Goal: Task Accomplishment & Management: Manage account settings

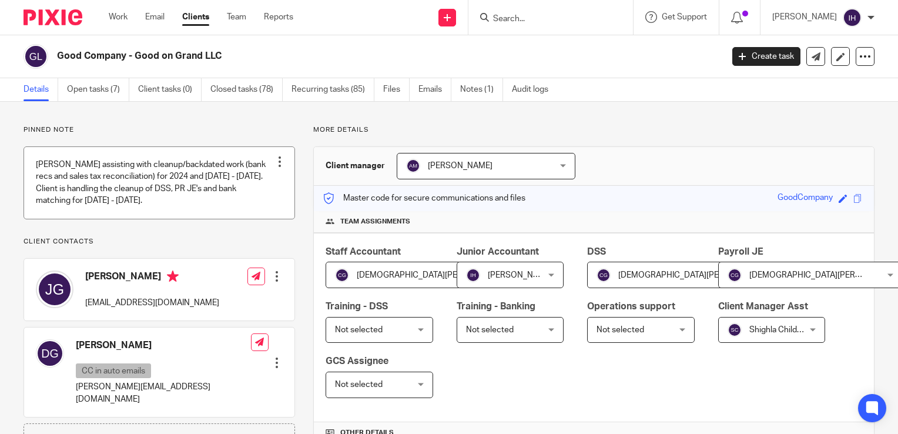
drag, startPoint x: 15, startPoint y: 200, endPoint x: 32, endPoint y: 202, distance: 17.7
click at [61, 18] on img at bounding box center [52, 17] width 59 height 16
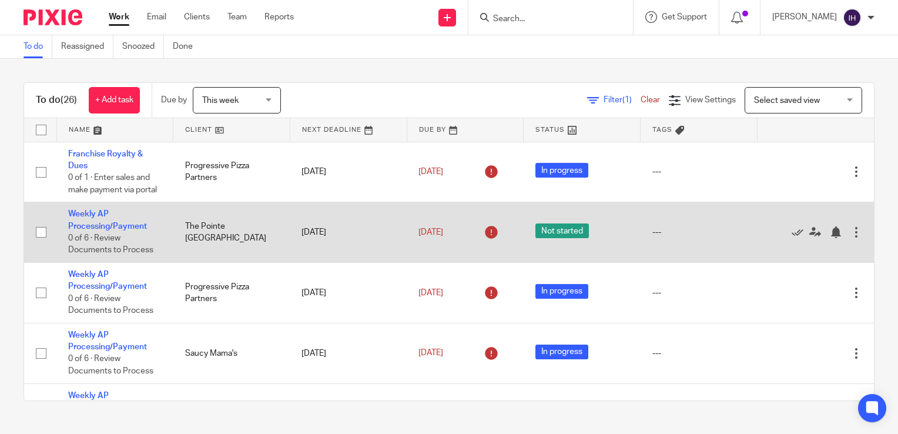
click at [43, 243] on input "checkbox" at bounding box center [41, 232] width 22 height 22
checkbox input "true"
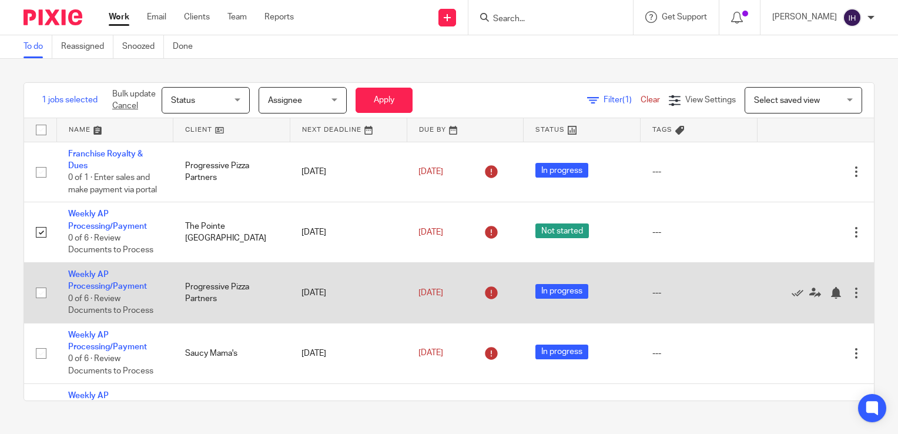
click at [38, 304] on input "checkbox" at bounding box center [41, 292] width 22 height 22
checkbox input "true"
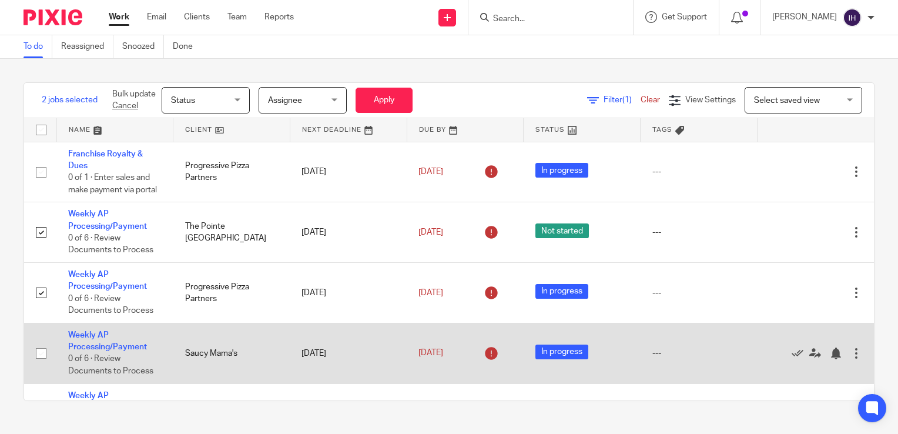
click at [40, 364] on input "checkbox" at bounding box center [41, 353] width 22 height 22
checkbox input "true"
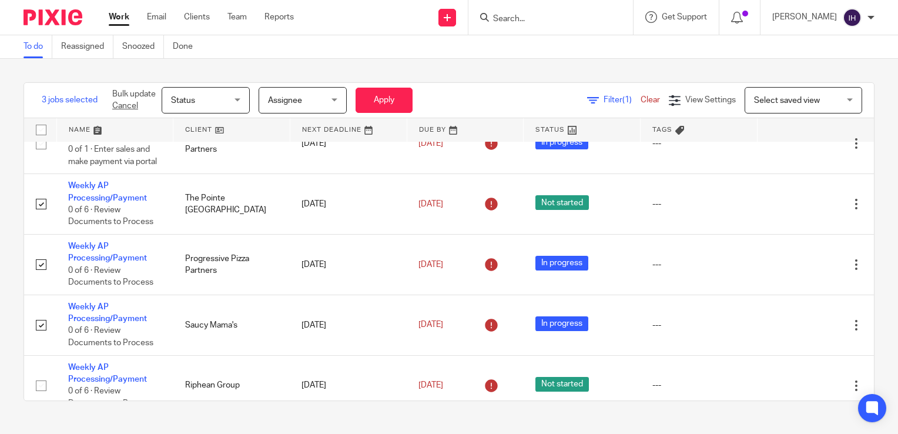
scroll to position [176, 0]
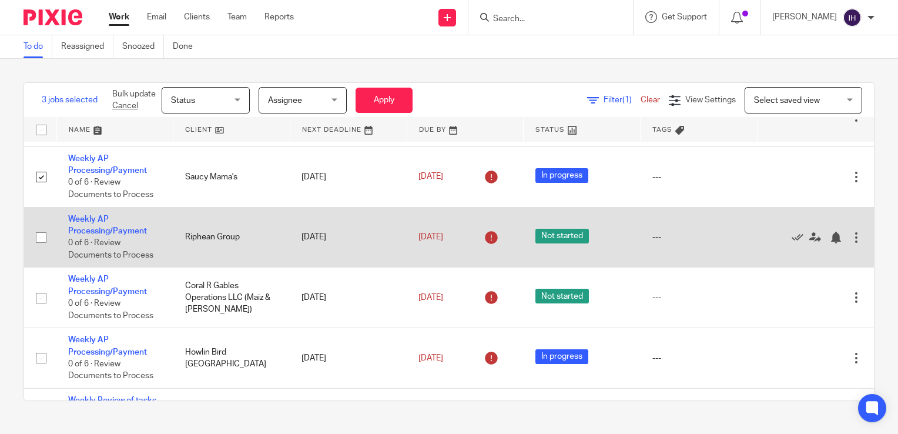
click at [41, 249] on input "checkbox" at bounding box center [41, 237] width 22 height 22
checkbox input "true"
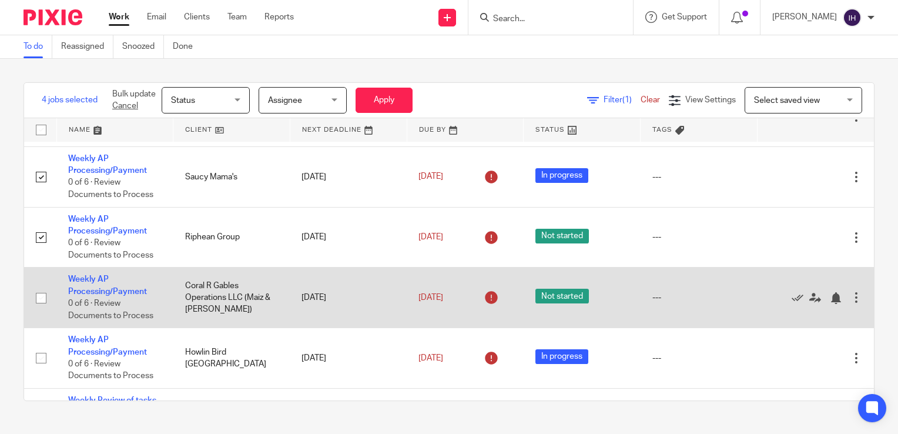
click at [38, 309] on input "checkbox" at bounding box center [41, 298] width 22 height 22
checkbox input "true"
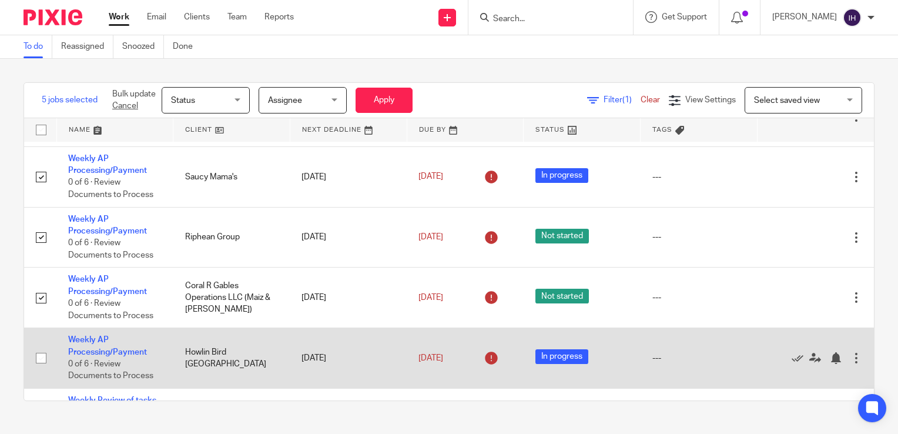
click at [38, 369] on input "checkbox" at bounding box center [41, 358] width 22 height 22
checkbox input "true"
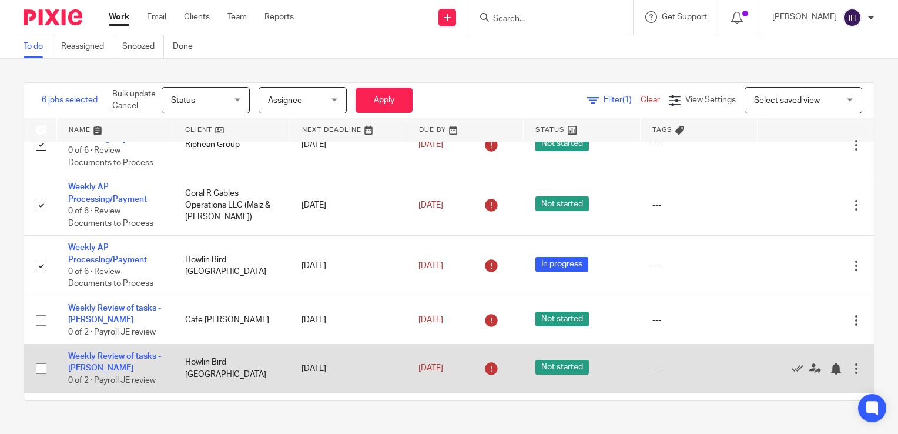
scroll to position [294, 0]
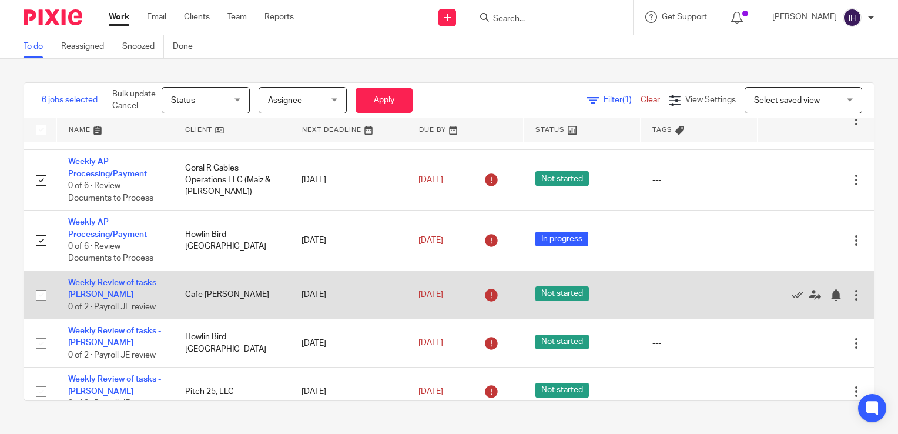
click at [45, 306] on input "checkbox" at bounding box center [41, 295] width 22 height 22
checkbox input "true"
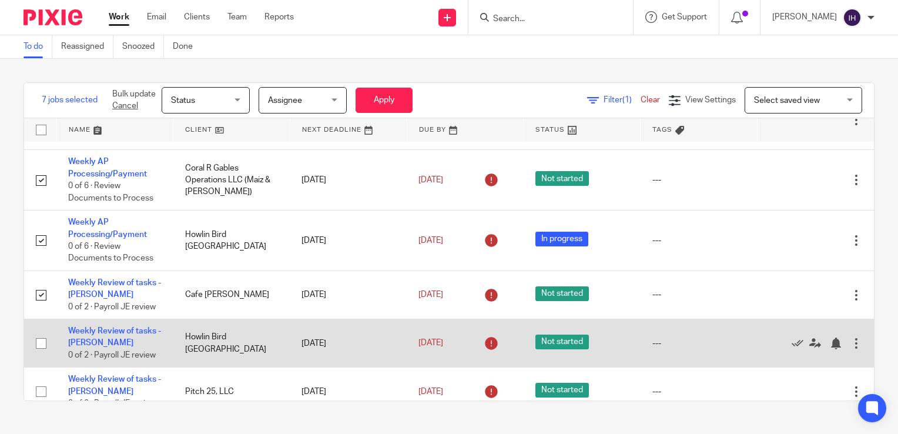
click at [39, 354] on input "checkbox" at bounding box center [41, 343] width 22 height 22
checkbox input "true"
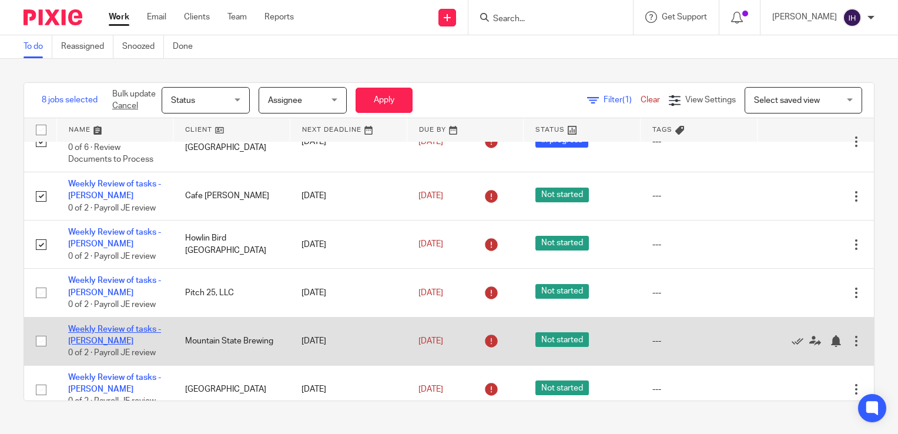
scroll to position [411, 0]
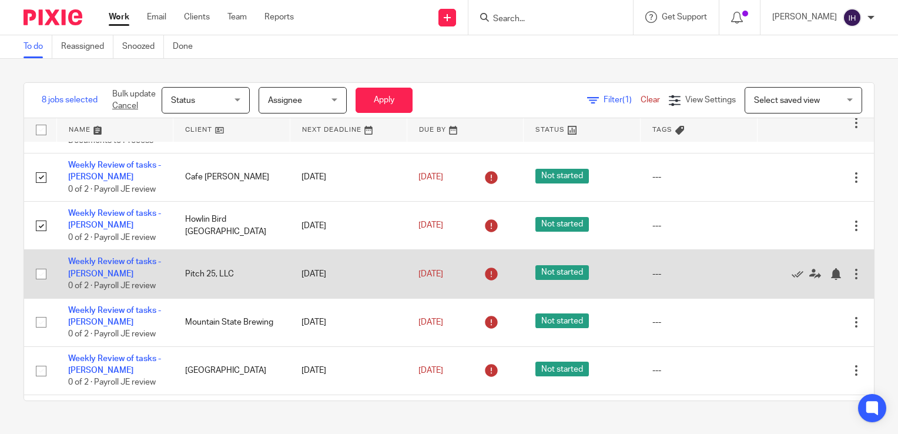
click at [38, 285] on input "checkbox" at bounding box center [41, 274] width 22 height 22
checkbox input "true"
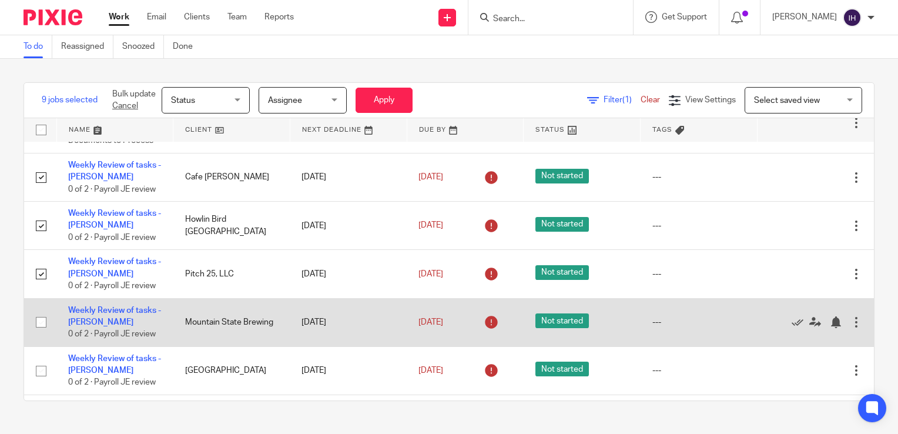
click at [40, 333] on input "checkbox" at bounding box center [41, 322] width 22 height 22
checkbox input "false"
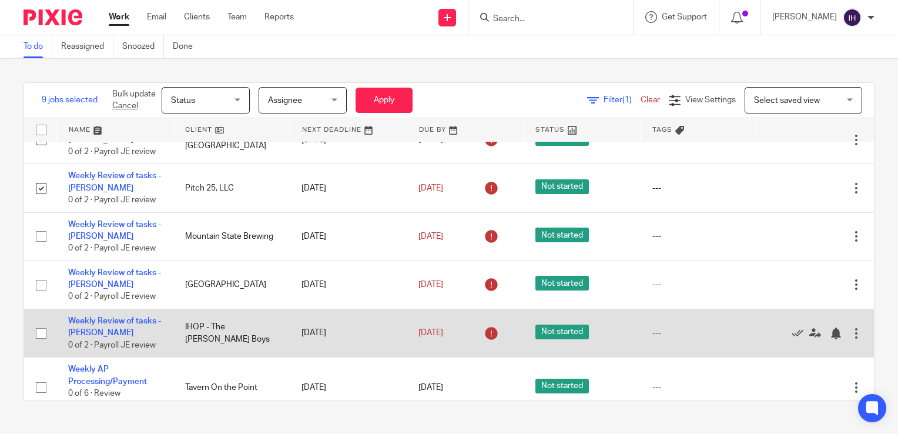
scroll to position [495, 0]
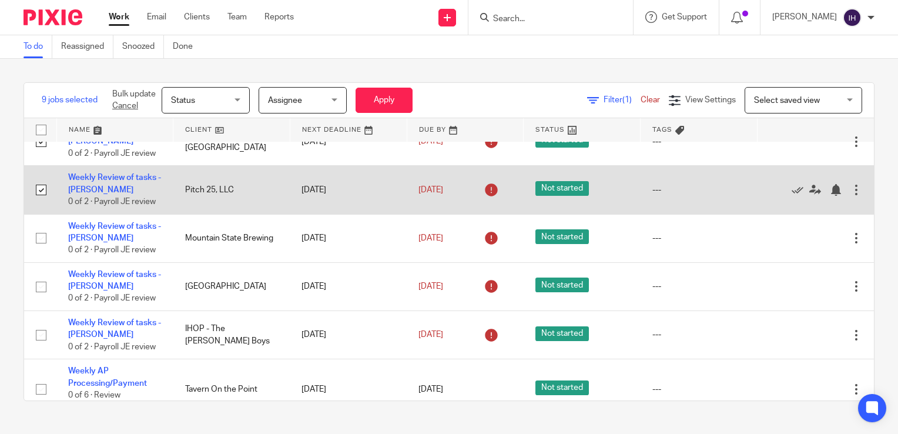
click at [40, 201] on input "checkbox" at bounding box center [41, 190] width 22 height 22
checkbox input "false"
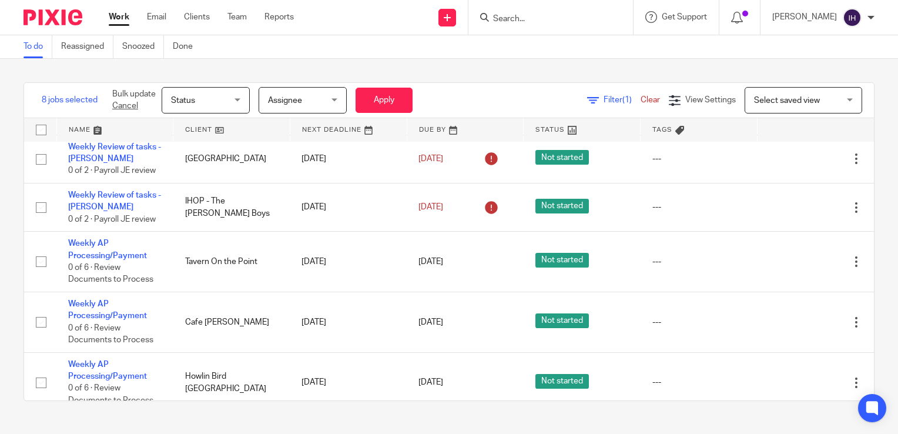
scroll to position [319, 0]
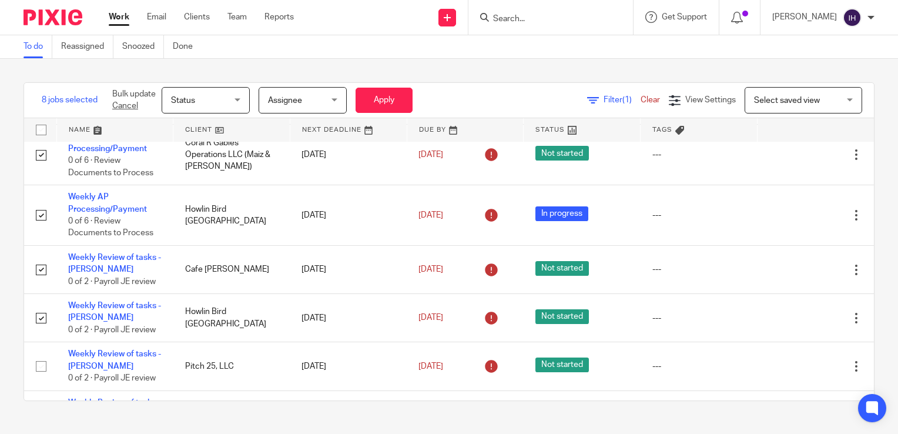
click at [232, 92] on span "Status" at bounding box center [202, 100] width 62 height 25
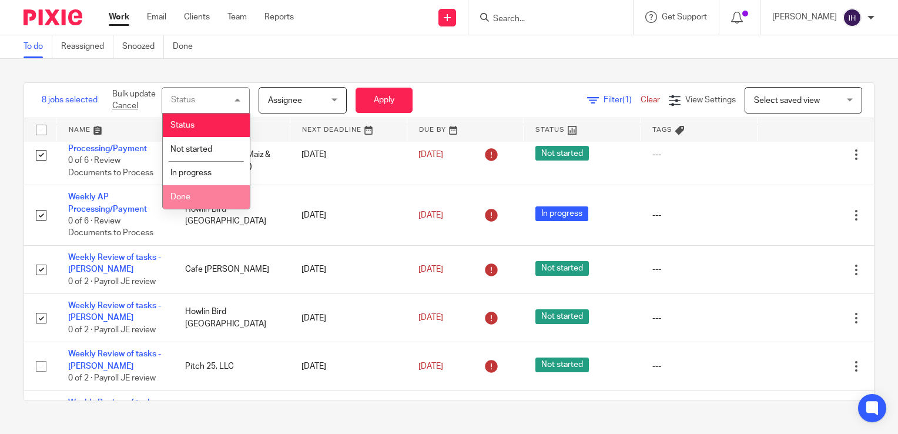
click at [208, 196] on li "Done" at bounding box center [206, 197] width 87 height 24
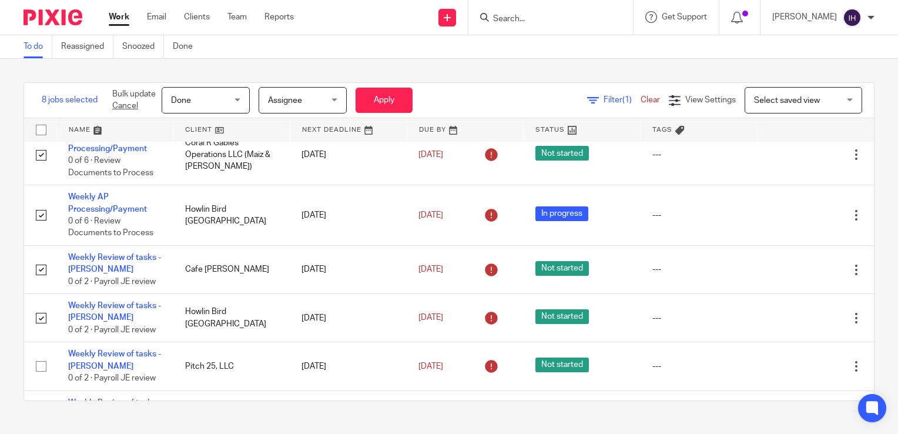
click at [314, 100] on span "Assignee" at bounding box center [299, 100] width 62 height 25
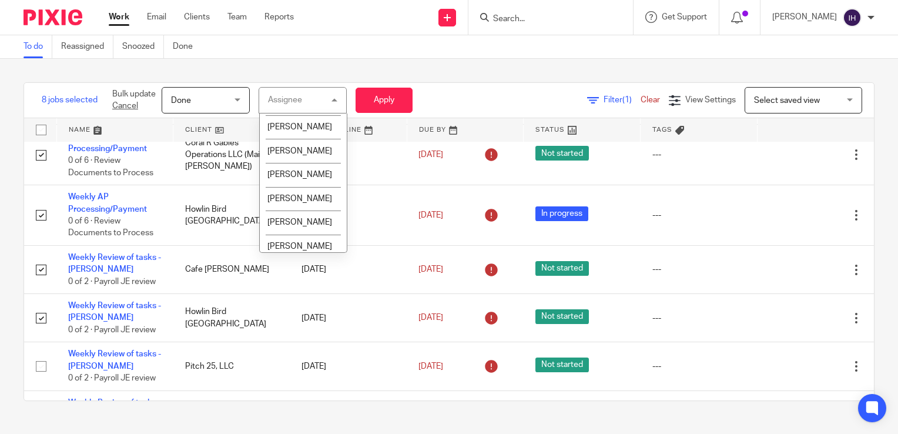
scroll to position [587, 0]
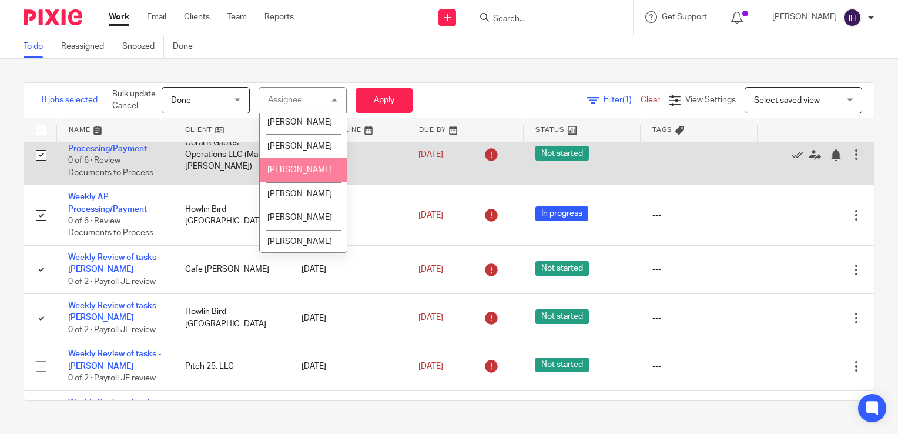
click at [306, 174] on span "[PERSON_NAME]" at bounding box center [299, 170] width 65 height 8
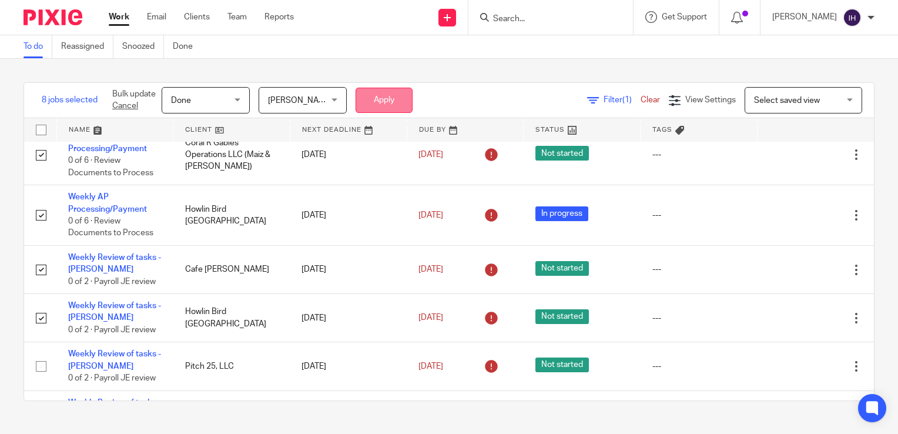
click at [375, 96] on button "Apply" at bounding box center [383, 100] width 57 height 25
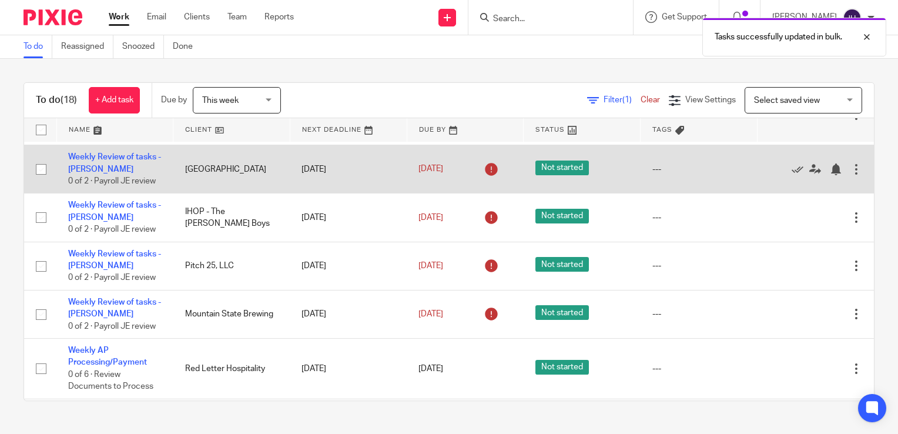
scroll to position [59, 0]
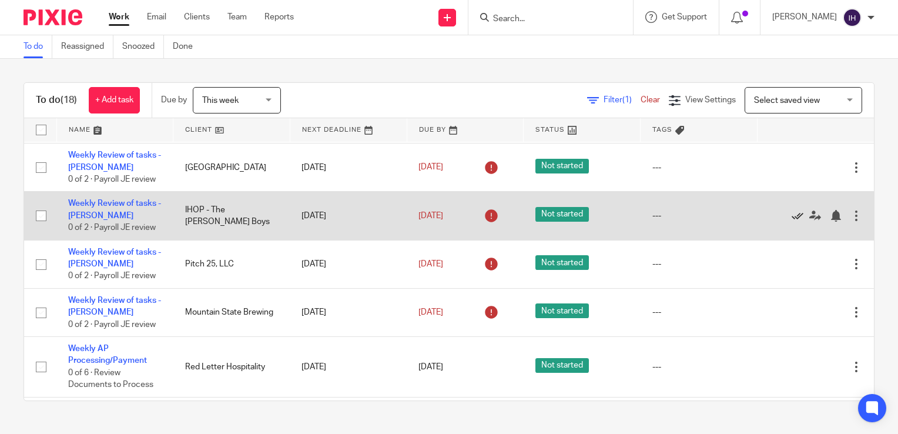
click at [791, 221] on icon at bounding box center [797, 216] width 12 height 12
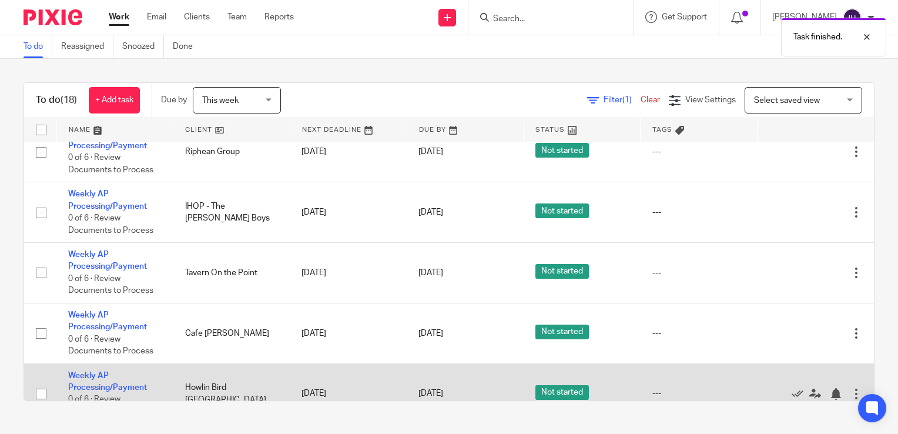
scroll to position [749, 0]
